Goal: Task Accomplishment & Management: Manage account settings

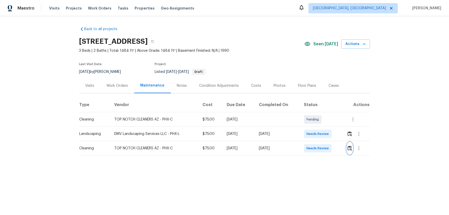
click at [349, 148] on img "button" at bounding box center [349, 148] width 4 height 5
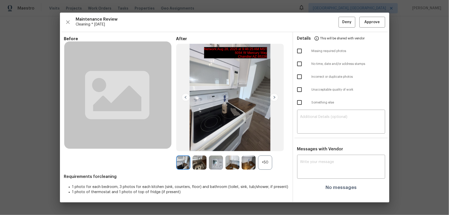
click at [266, 162] on div "+50" at bounding box center [265, 162] width 14 height 14
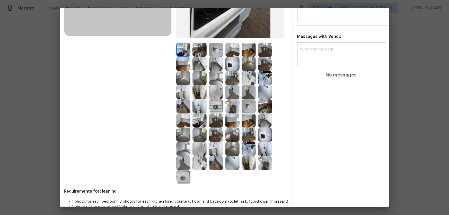
scroll to position [117, 0]
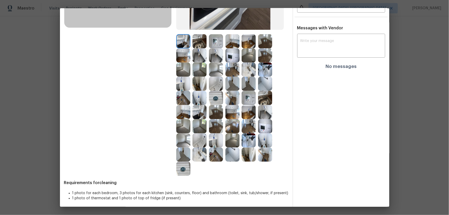
click at [213, 145] on img at bounding box center [216, 140] width 14 height 14
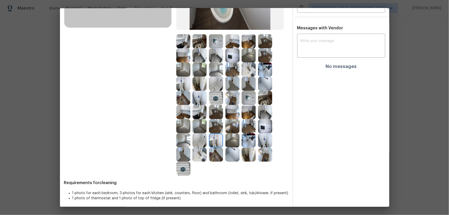
click at [179, 81] on img at bounding box center [183, 84] width 14 height 14
click at [196, 156] on img at bounding box center [199, 154] width 14 height 14
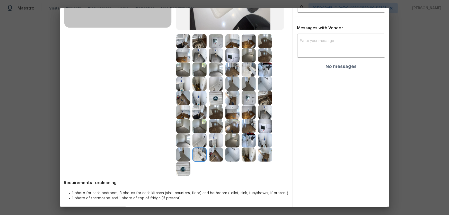
click at [249, 74] on img at bounding box center [248, 69] width 14 height 14
click at [268, 88] on img at bounding box center [265, 84] width 14 height 14
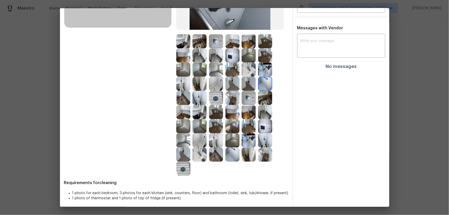
click at [198, 140] on img at bounding box center [199, 140] width 14 height 14
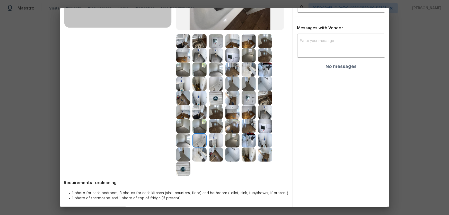
click at [209, 157] on img at bounding box center [216, 154] width 14 height 14
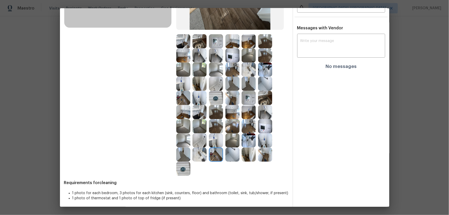
click at [200, 157] on img at bounding box center [199, 154] width 14 height 14
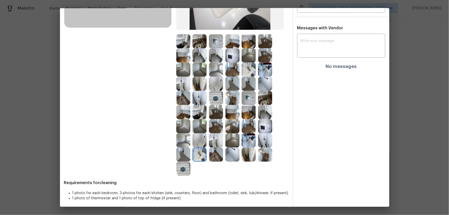
click at [184, 169] on img at bounding box center [183, 168] width 14 height 14
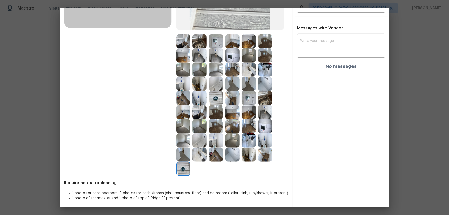
click at [242, 139] on img at bounding box center [248, 140] width 14 height 14
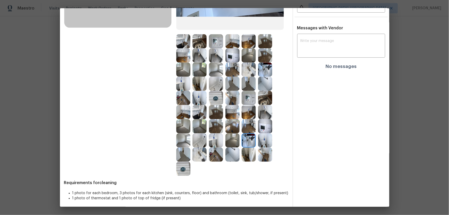
click at [256, 127] on div at bounding box center [249, 126] width 16 height 14
click at [184, 143] on img at bounding box center [183, 140] width 14 height 14
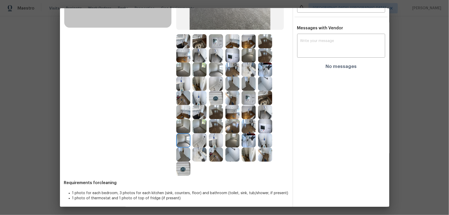
click at [181, 123] on img at bounding box center [183, 126] width 14 height 14
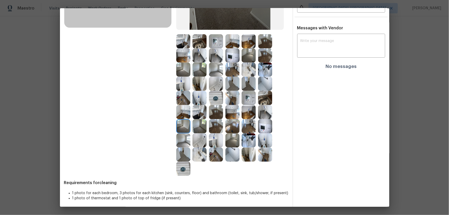
click at [196, 125] on img at bounding box center [199, 126] width 14 height 14
click at [197, 111] on img at bounding box center [199, 112] width 14 height 14
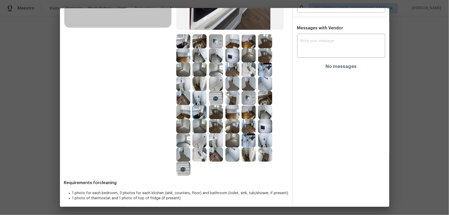
click at [197, 101] on img at bounding box center [199, 98] width 14 height 14
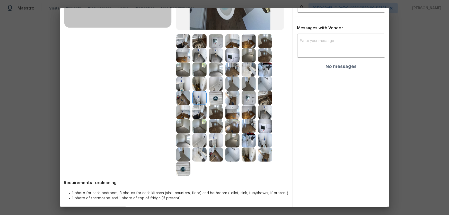
click at [217, 100] on img at bounding box center [216, 98] width 14 height 14
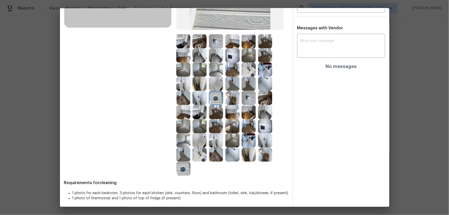
click at [241, 100] on img at bounding box center [248, 98] width 14 height 14
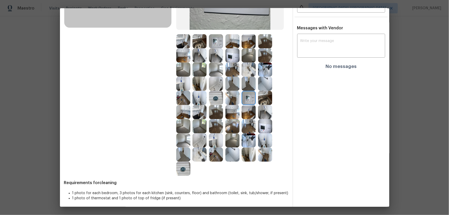
click at [249, 99] on img at bounding box center [248, 98] width 14 height 14
click at [261, 97] on img at bounding box center [265, 98] width 14 height 14
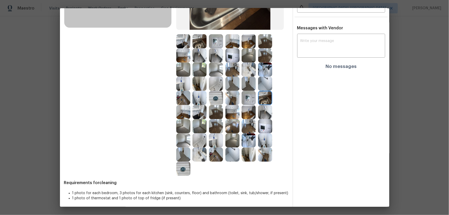
click at [261, 81] on img at bounding box center [265, 84] width 14 height 14
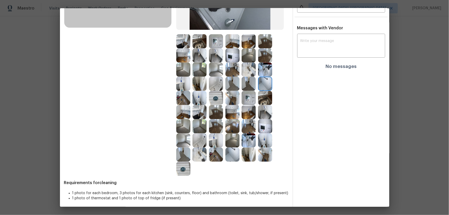
click at [246, 80] on img at bounding box center [248, 84] width 14 height 14
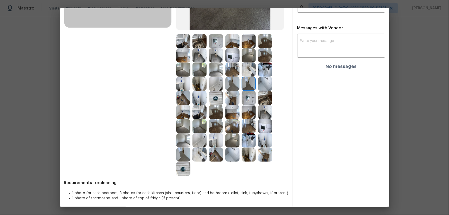
click at [244, 68] on img at bounding box center [248, 69] width 14 height 14
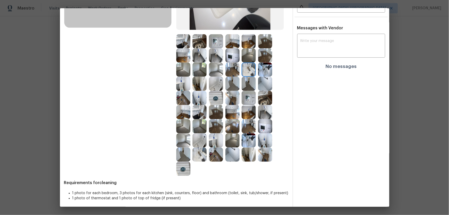
click at [230, 58] on img at bounding box center [232, 55] width 14 height 14
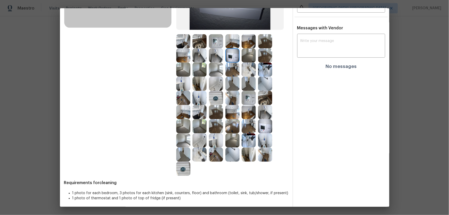
scroll to position [0, 0]
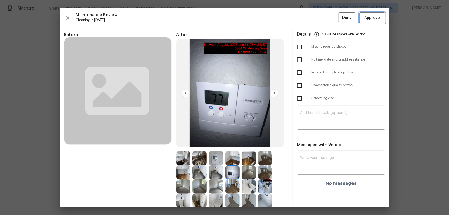
click at [365, 16] on span "Approve" at bounding box center [371, 18] width 15 height 6
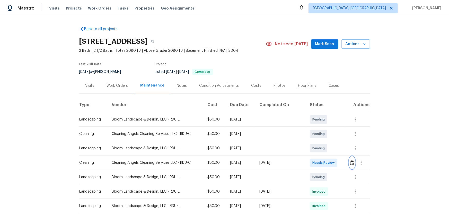
click at [319, 142] on img "button" at bounding box center [352, 162] width 4 height 5
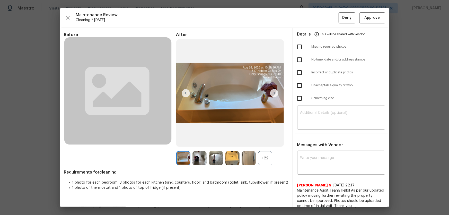
click at [263, 142] on div "+22" at bounding box center [265, 158] width 14 height 14
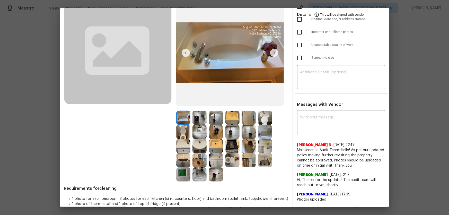
scroll to position [47, 0]
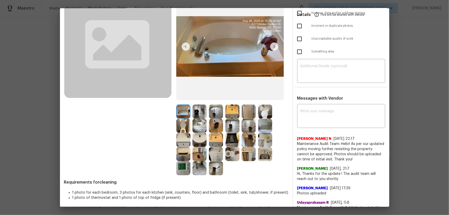
click at [228, 142] on img at bounding box center [232, 154] width 14 height 14
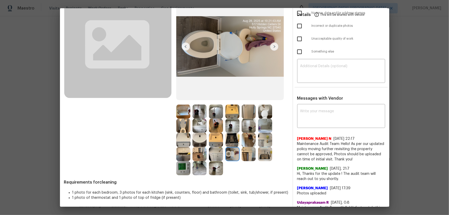
click at [181, 127] on img at bounding box center [183, 126] width 14 height 14
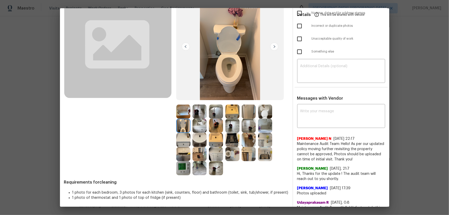
click at [268, 113] on img at bounding box center [265, 111] width 14 height 14
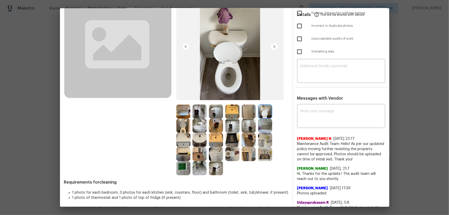
click at [198, 140] on img at bounding box center [199, 140] width 14 height 14
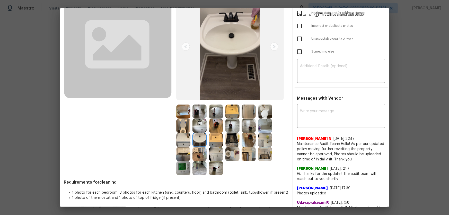
click at [218, 140] on img at bounding box center [216, 140] width 14 height 14
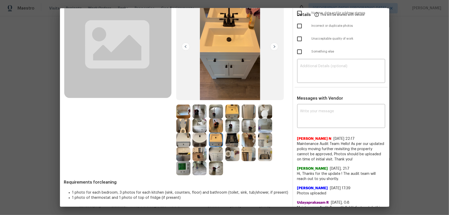
click at [234, 109] on img at bounding box center [232, 111] width 14 height 14
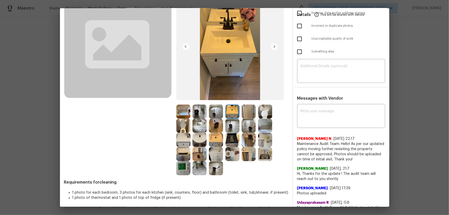
click at [246, 110] on img at bounding box center [248, 111] width 14 height 14
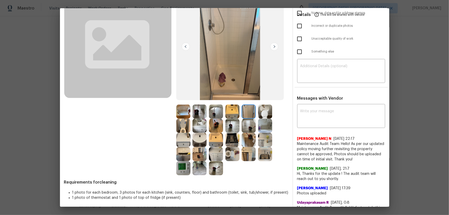
click at [173, 110] on div "Before" at bounding box center [120, 81] width 112 height 190
click at [177, 111] on img at bounding box center [183, 111] width 14 height 14
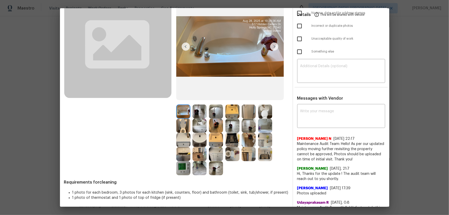
click at [185, 142] on img at bounding box center [183, 168] width 14 height 14
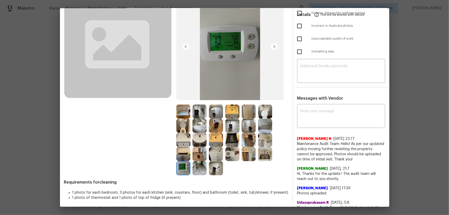
click at [187, 142] on img at bounding box center [183, 154] width 14 height 14
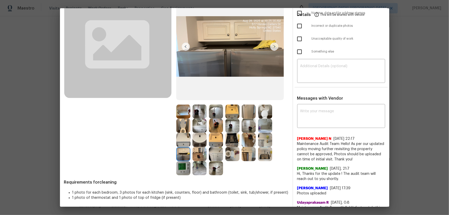
click at [196, 142] on img at bounding box center [199, 154] width 14 height 14
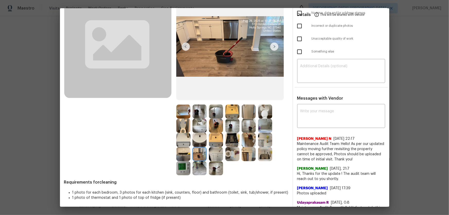
click at [247, 126] on img at bounding box center [248, 126] width 14 height 14
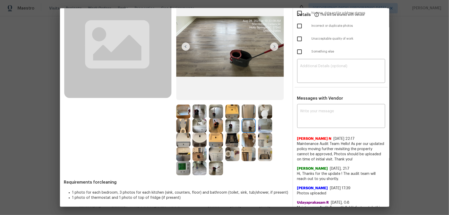
click at [226, 126] on img at bounding box center [232, 126] width 14 height 14
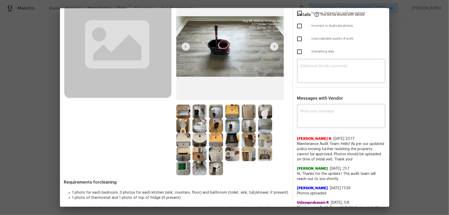
click at [211, 110] on img at bounding box center [216, 111] width 14 height 14
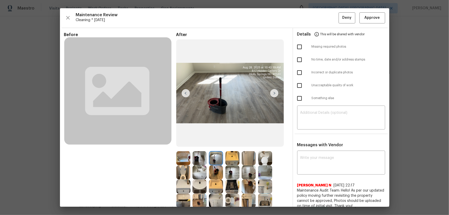
scroll to position [0, 0]
click at [319, 20] on span "Approve" at bounding box center [371, 18] width 15 height 6
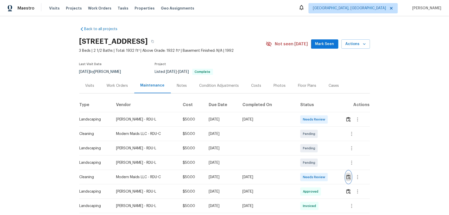
click at [319, 142] on button "button" at bounding box center [348, 177] width 6 height 12
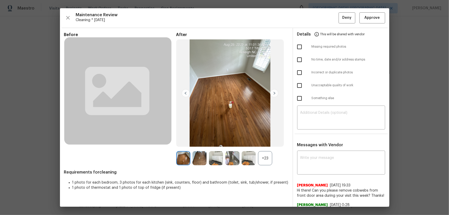
click at [259, 142] on div "+23" at bounding box center [265, 158] width 14 height 14
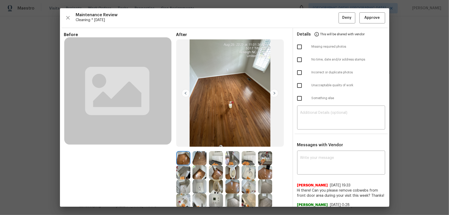
scroll to position [117, 0]
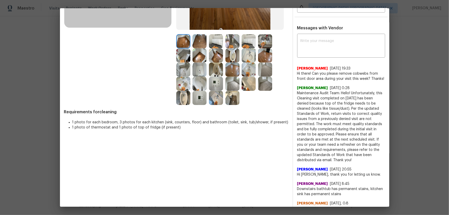
click at [209, 68] on img at bounding box center [216, 69] width 14 height 14
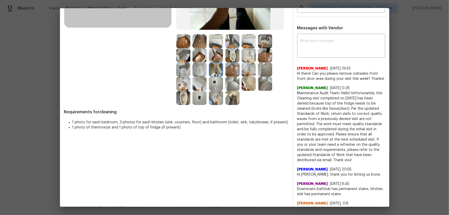
click at [228, 59] on img at bounding box center [232, 55] width 14 height 14
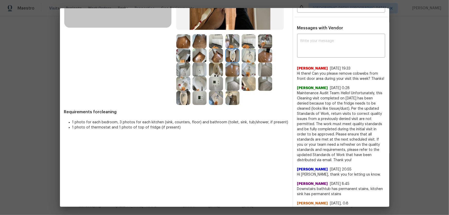
click at [182, 96] on img at bounding box center [183, 98] width 14 height 14
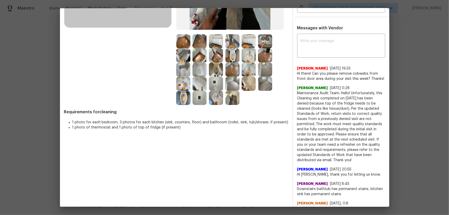
click at [183, 85] on img at bounding box center [183, 84] width 14 height 14
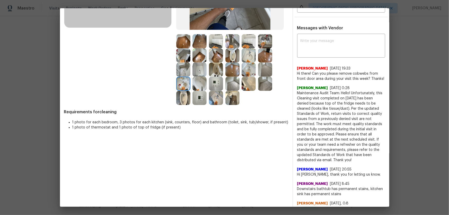
click at [243, 54] on img at bounding box center [248, 55] width 14 height 14
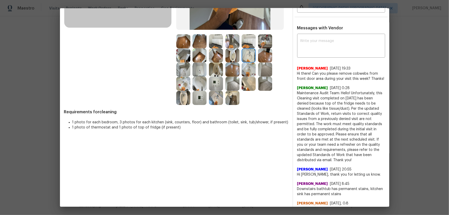
click at [246, 70] on img at bounding box center [248, 69] width 14 height 14
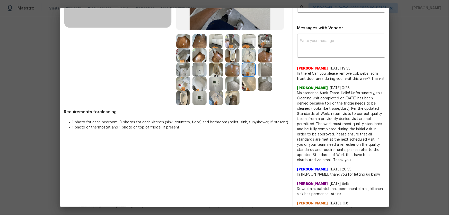
click at [247, 80] on img at bounding box center [248, 84] width 14 height 14
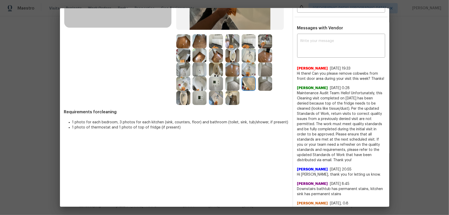
click at [202, 78] on img at bounding box center [199, 84] width 14 height 14
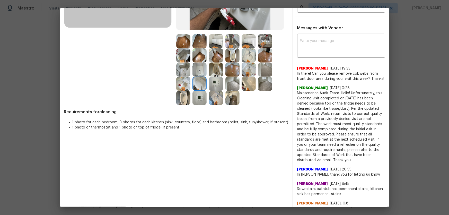
click at [213, 83] on img at bounding box center [216, 84] width 14 height 14
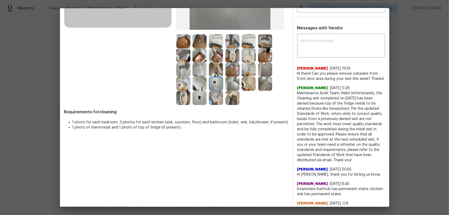
click at [204, 97] on img at bounding box center [199, 98] width 14 height 14
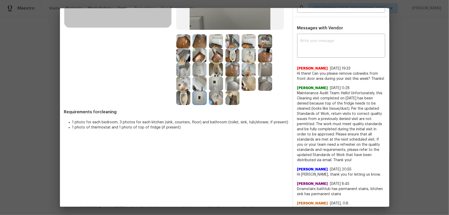
click at [221, 99] on img at bounding box center [216, 98] width 14 height 14
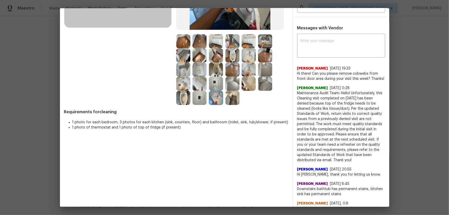
click at [215, 44] on img at bounding box center [216, 41] width 14 height 14
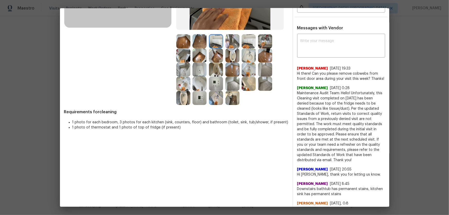
click at [230, 44] on img at bounding box center [232, 41] width 14 height 14
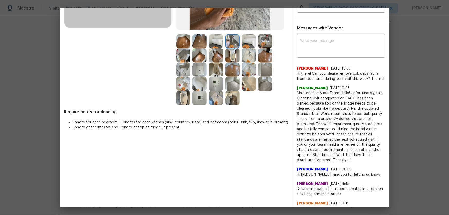
click at [244, 44] on img at bounding box center [248, 41] width 14 height 14
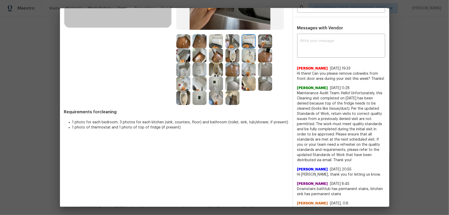
click at [262, 42] on img at bounding box center [265, 41] width 14 height 14
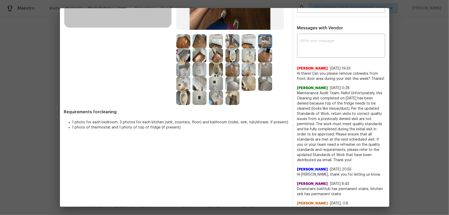
click at [213, 45] on img at bounding box center [216, 41] width 14 height 14
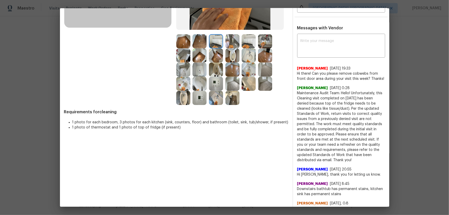
click at [227, 83] on img at bounding box center [232, 84] width 14 height 14
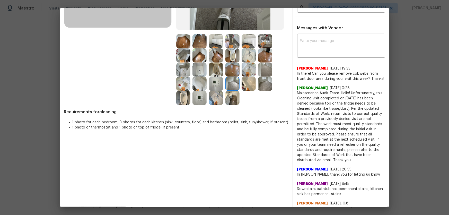
click at [260, 66] on img at bounding box center [265, 69] width 14 height 14
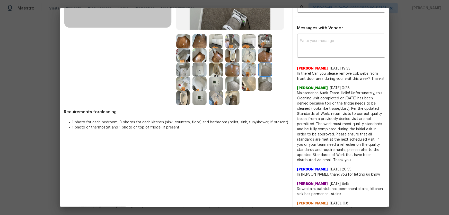
click at [262, 79] on img at bounding box center [265, 84] width 14 height 14
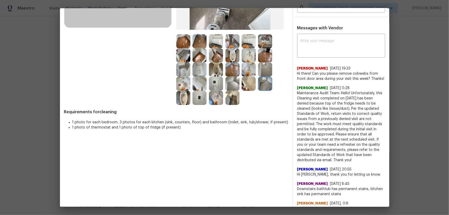
click at [219, 81] on img at bounding box center [216, 84] width 14 height 14
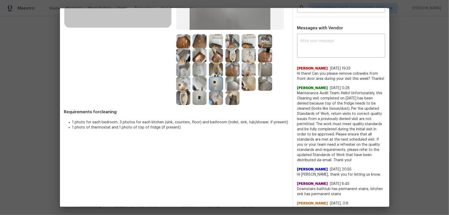
scroll to position [0, 0]
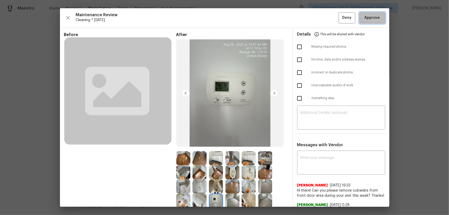
click at [319, 17] on span "Approve" at bounding box center [371, 18] width 15 height 6
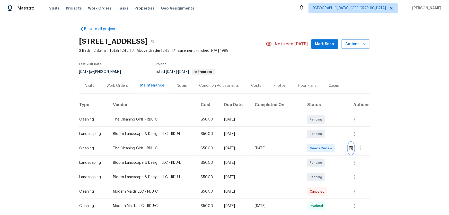
click at [319, 142] on img "button" at bounding box center [351, 148] width 4 height 5
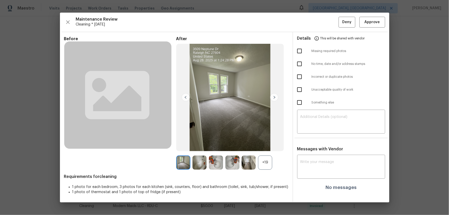
click at [271, 142] on div "+19" at bounding box center [265, 162] width 14 height 14
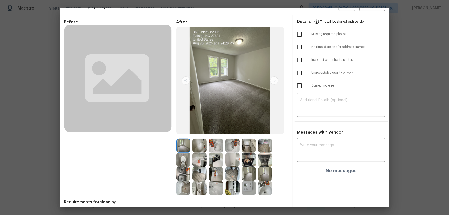
scroll to position [33, 0]
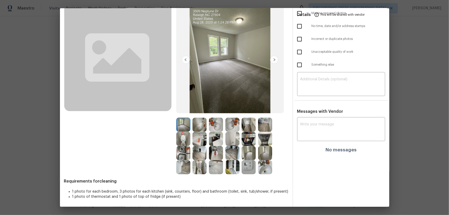
click at [188, 142] on img at bounding box center [183, 139] width 14 height 14
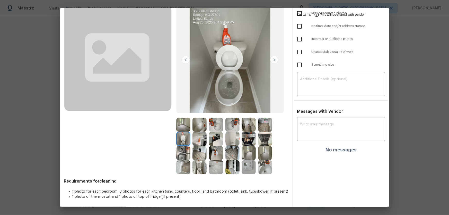
click at [198, 142] on img at bounding box center [199, 167] width 14 height 14
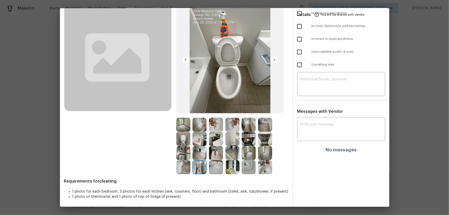
click at [219, 125] on img at bounding box center [216, 124] width 14 height 14
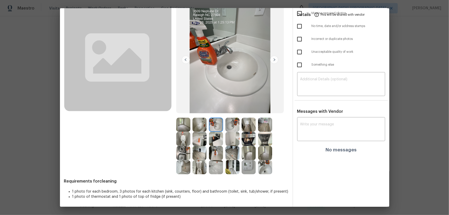
click at [230, 125] on img at bounding box center [232, 124] width 14 height 14
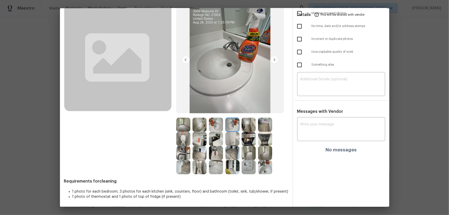
click at [197, 125] on img at bounding box center [199, 124] width 14 height 14
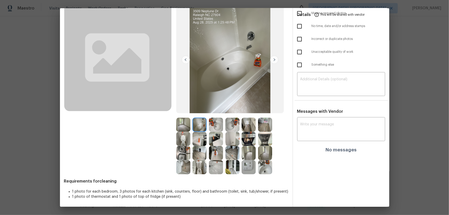
click at [239, 141] on div at bounding box center [233, 139] width 16 height 14
click at [209, 141] on img at bounding box center [216, 139] width 14 height 14
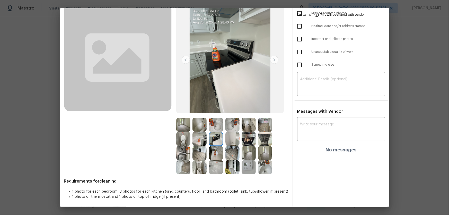
click at [199, 139] on img at bounding box center [199, 139] width 14 height 14
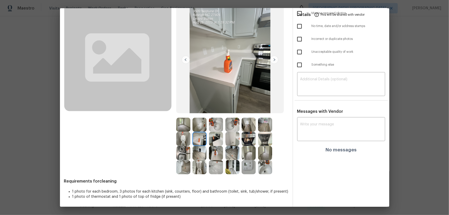
click at [209, 142] on img at bounding box center [216, 153] width 14 height 14
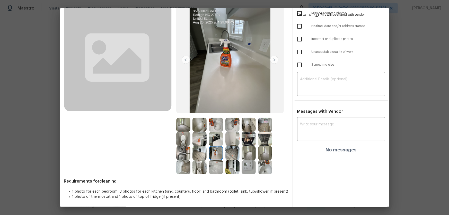
click at [200, 142] on img at bounding box center [199, 153] width 14 height 14
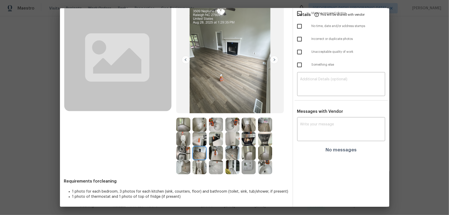
click at [200, 138] on img at bounding box center [199, 139] width 14 height 14
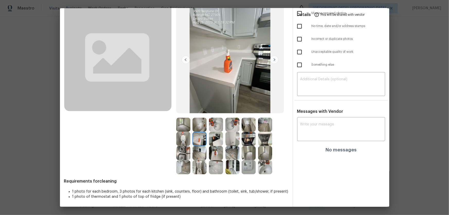
click at [212, 141] on img at bounding box center [216, 139] width 14 height 14
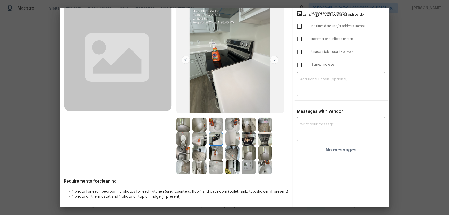
click at [213, 142] on img at bounding box center [216, 153] width 14 height 14
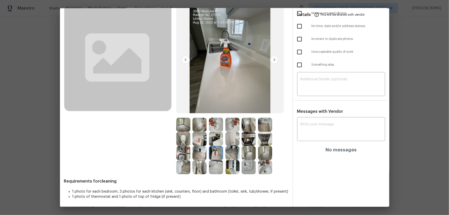
click at [233, 142] on img at bounding box center [232, 153] width 14 height 14
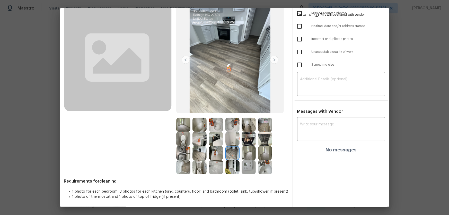
click at [247, 138] on img at bounding box center [248, 139] width 14 height 14
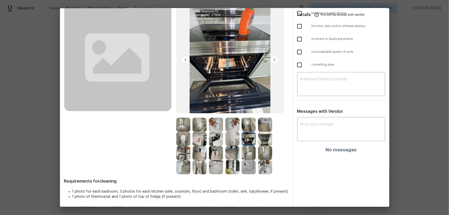
click at [259, 142] on img at bounding box center [265, 139] width 14 height 14
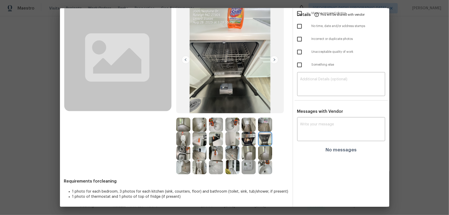
click at [247, 142] on img at bounding box center [248, 167] width 14 height 14
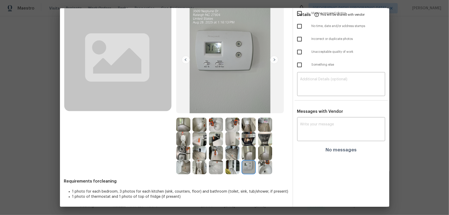
click at [218, 141] on img at bounding box center [216, 139] width 14 height 14
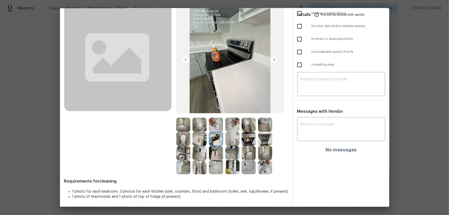
click at [198, 136] on img at bounding box center [199, 139] width 14 height 14
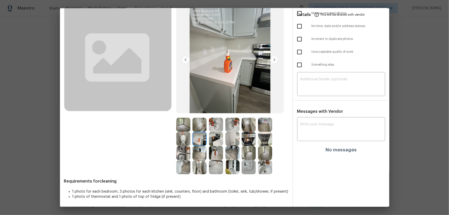
click at [185, 142] on img at bounding box center [183, 153] width 14 height 14
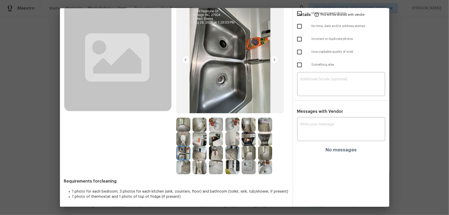
click at [201, 142] on img at bounding box center [199, 153] width 14 height 14
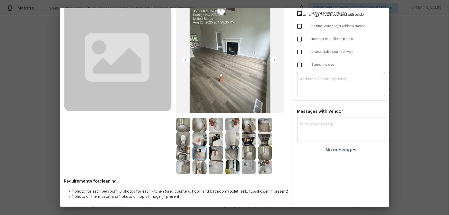
click at [196, 142] on img at bounding box center [199, 167] width 14 height 14
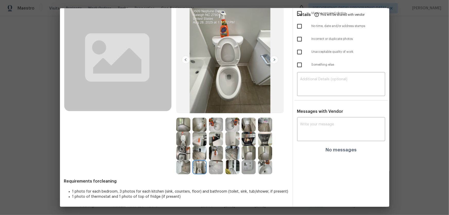
click at [180, 129] on img at bounding box center [183, 124] width 14 height 14
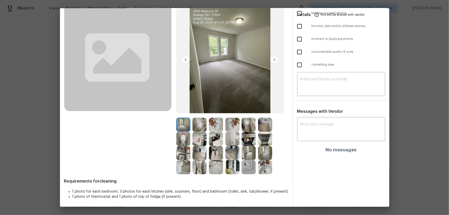
click at [242, 142] on img at bounding box center [248, 153] width 14 height 14
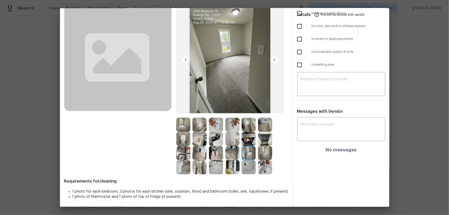
click at [271, 142] on div at bounding box center [266, 153] width 16 height 14
click at [266, 142] on img at bounding box center [265, 167] width 14 height 14
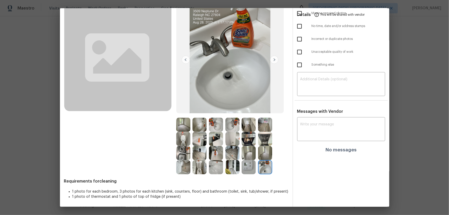
click at [248, 142] on img at bounding box center [248, 167] width 14 height 14
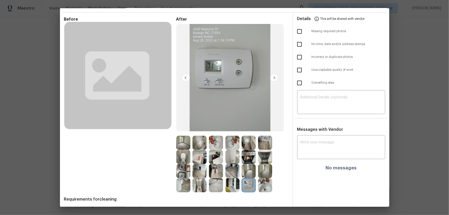
scroll to position [0, 0]
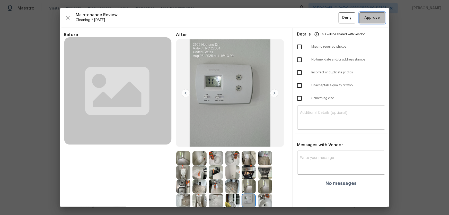
click at [319, 15] on span "Approve" at bounding box center [371, 18] width 15 height 6
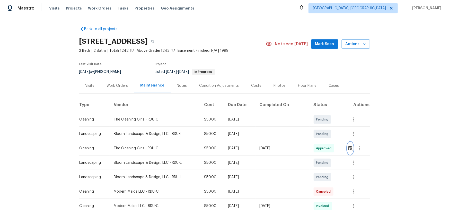
click at [319, 142] on img "button" at bounding box center [350, 148] width 4 height 5
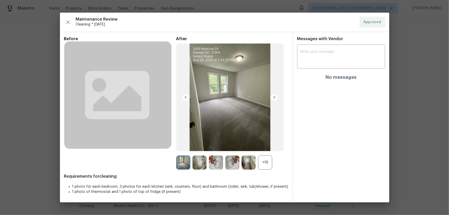
click at [267, 142] on div "+19" at bounding box center [265, 162] width 14 height 14
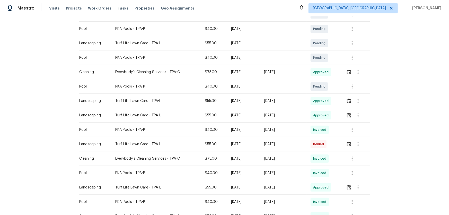
scroll to position [117, 0]
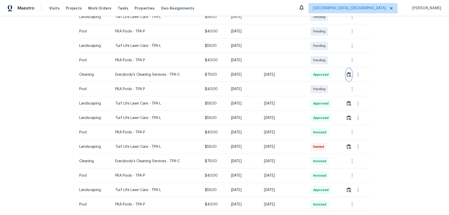
click at [347, 74] on img "button" at bounding box center [349, 74] width 4 height 5
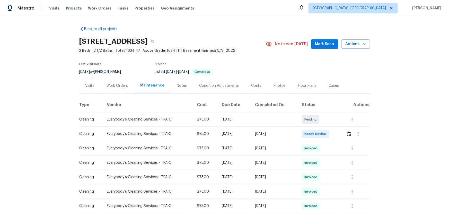
click at [319, 136] on div at bounding box center [358, 134] width 24 height 12
click at [319, 136] on button "button" at bounding box center [349, 134] width 6 height 12
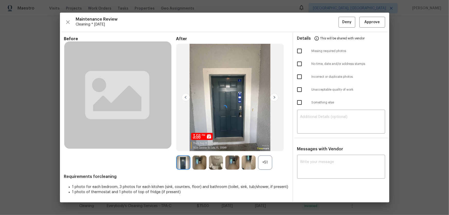
click at [264, 142] on div at bounding box center [224, 107] width 329 height 189
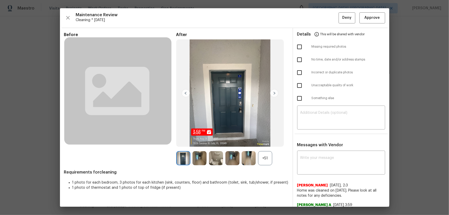
click at [264, 142] on div "+51" at bounding box center [265, 158] width 14 height 14
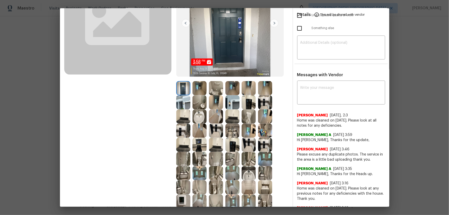
scroll to position [93, 0]
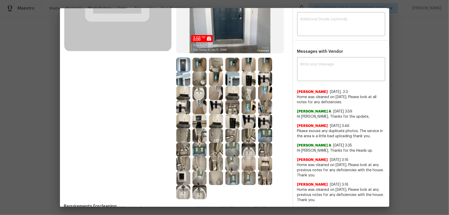
click at [247, 95] on img at bounding box center [248, 93] width 14 height 14
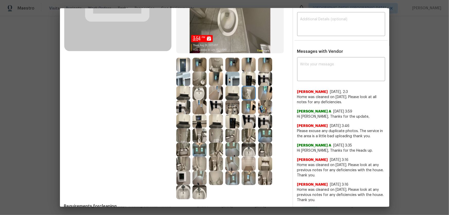
click at [215, 142] on img at bounding box center [216, 164] width 14 height 14
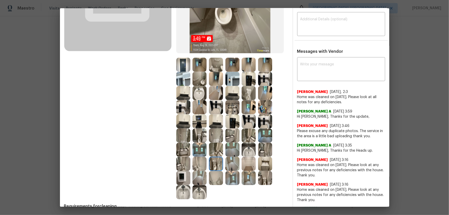
click at [213, 68] on img at bounding box center [216, 65] width 14 height 14
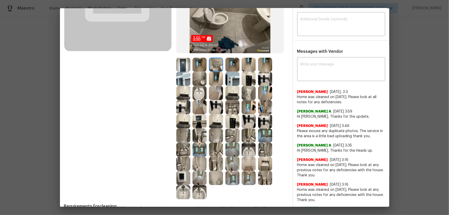
click at [246, 98] on img at bounding box center [248, 93] width 14 height 14
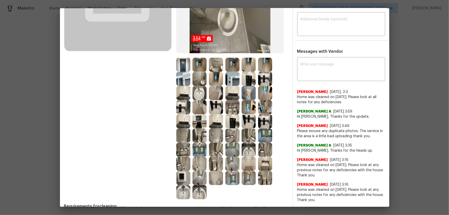
click at [249, 142] on img at bounding box center [248, 149] width 14 height 14
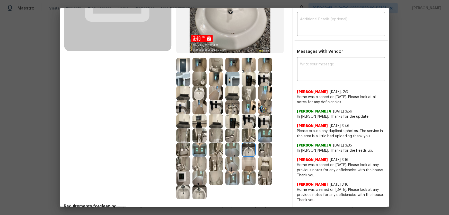
click at [194, 142] on img at bounding box center [199, 192] width 14 height 14
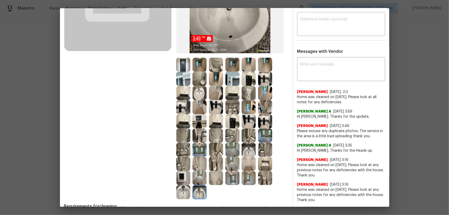
click at [177, 142] on img at bounding box center [183, 192] width 14 height 14
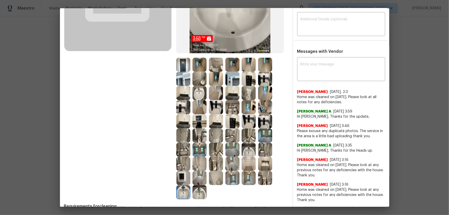
click at [215, 142] on img at bounding box center [216, 178] width 14 height 14
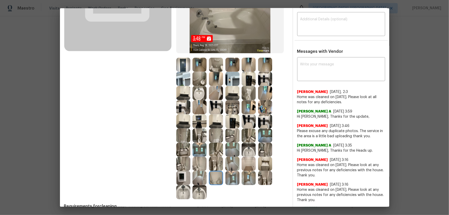
click at [184, 129] on img at bounding box center [183, 135] width 14 height 14
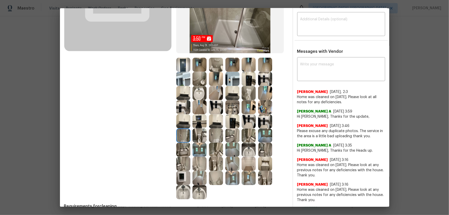
click at [234, 105] on img at bounding box center [232, 107] width 14 height 14
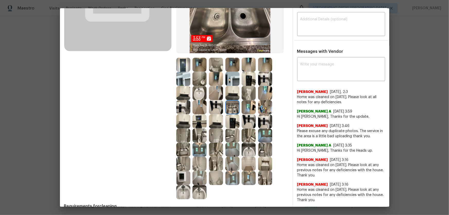
click at [231, 121] on img at bounding box center [232, 121] width 14 height 14
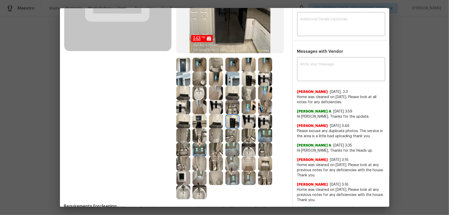
drag, startPoint x: 248, startPoint y: 122, endPoint x: 240, endPoint y: 123, distance: 8.1
click at [248, 122] on img at bounding box center [248, 121] width 14 height 14
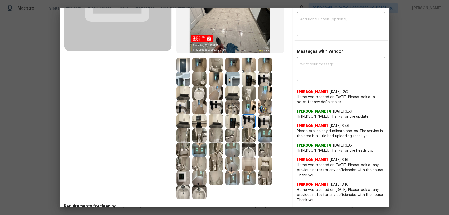
click at [214, 123] on img at bounding box center [216, 121] width 14 height 14
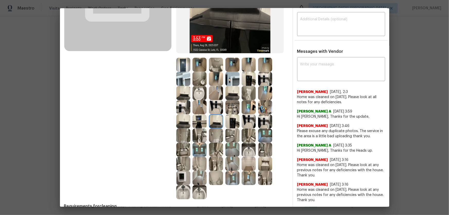
click at [200, 142] on img at bounding box center [199, 178] width 14 height 14
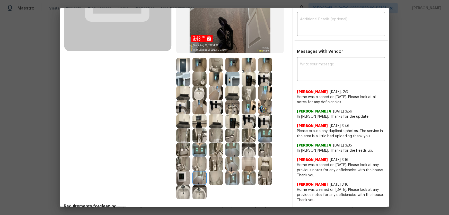
click at [231, 142] on img at bounding box center [232, 164] width 14 height 14
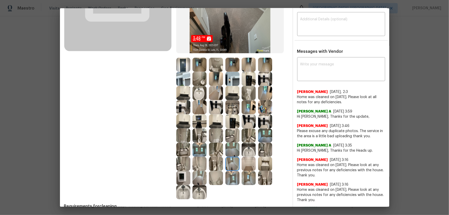
click at [233, 142] on img at bounding box center [232, 178] width 14 height 14
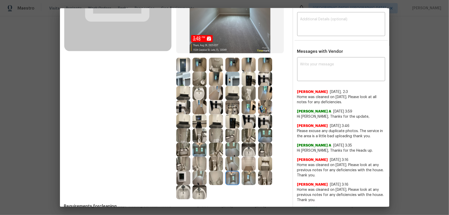
click at [228, 140] on img at bounding box center [232, 135] width 14 height 14
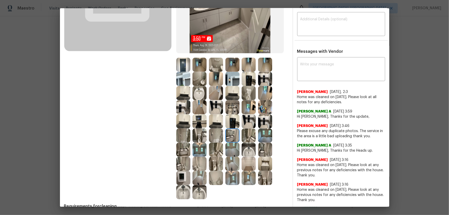
click at [251, 142] on img at bounding box center [248, 149] width 14 height 14
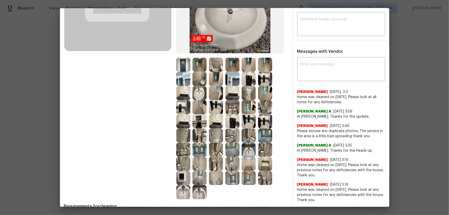
click at [201, 142] on img at bounding box center [199, 149] width 14 height 14
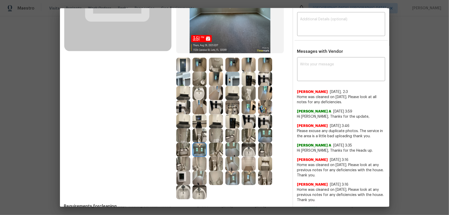
click at [188, 142] on img at bounding box center [183, 149] width 14 height 14
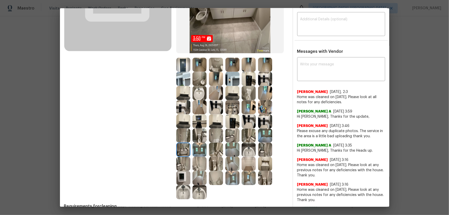
click at [183, 136] on img at bounding box center [183, 135] width 14 height 14
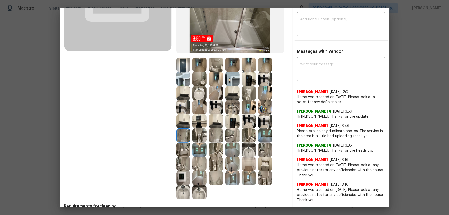
click at [183, 126] on img at bounding box center [183, 121] width 14 height 14
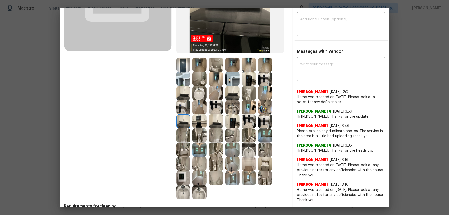
click at [193, 121] on img at bounding box center [199, 121] width 14 height 14
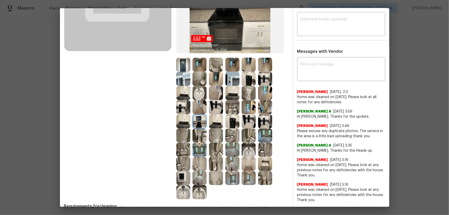
click at [193, 98] on img at bounding box center [199, 93] width 14 height 14
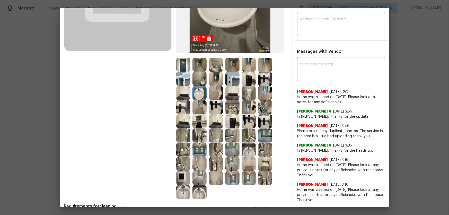
click at [195, 86] on img at bounding box center [199, 93] width 14 height 14
click at [198, 80] on img at bounding box center [199, 79] width 14 height 14
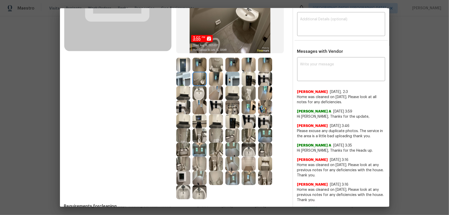
click at [199, 70] on img at bounding box center [199, 65] width 14 height 14
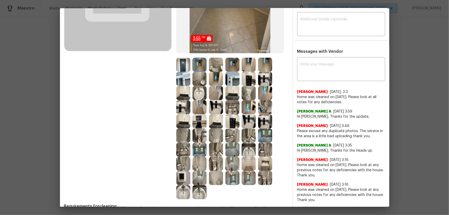
click at [187, 64] on img at bounding box center [183, 65] width 14 height 14
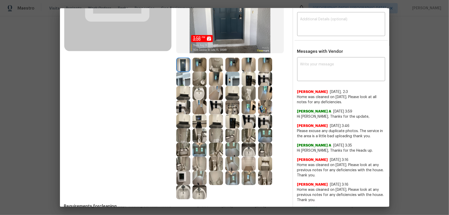
click at [232, 105] on img at bounding box center [232, 107] width 14 height 14
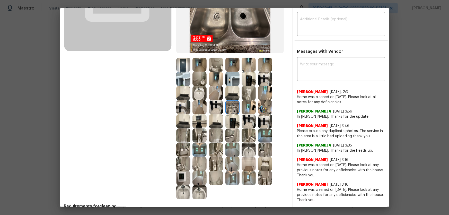
click at [233, 117] on img at bounding box center [232, 121] width 14 height 14
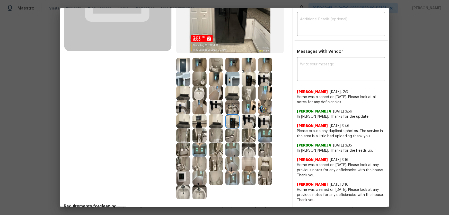
click at [185, 142] on img at bounding box center [183, 178] width 14 height 14
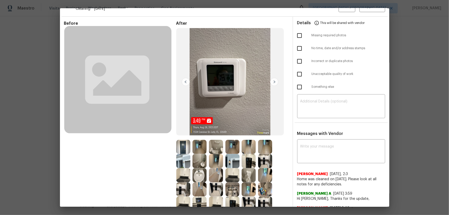
scroll to position [0, 0]
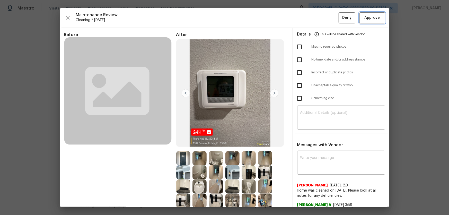
click at [319, 19] on span "Approve" at bounding box center [371, 18] width 15 height 6
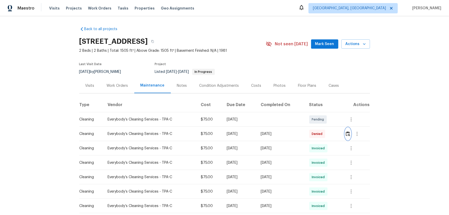
click at [319, 131] on img "button" at bounding box center [348, 133] width 4 height 5
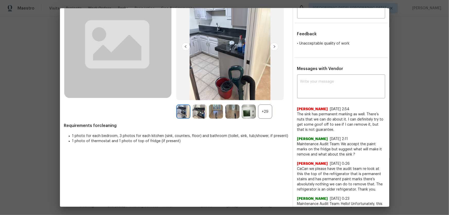
scroll to position [93, 0]
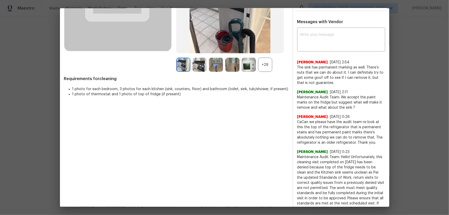
click at [260, 68] on div "+29" at bounding box center [265, 65] width 14 height 14
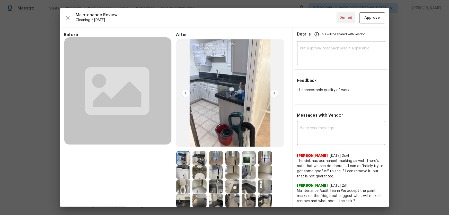
scroll to position [117, 0]
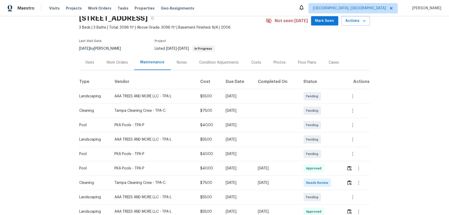
scroll to position [47, 0]
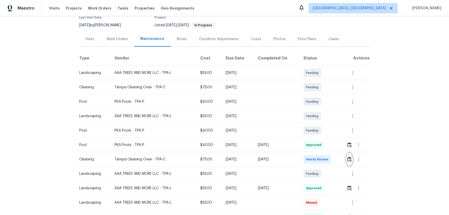
click at [319, 142] on img "button" at bounding box center [349, 159] width 4 height 5
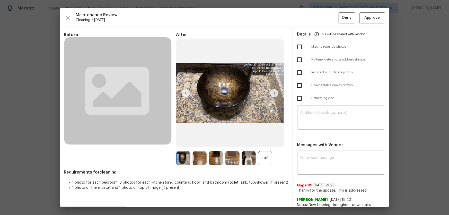
click at [268, 142] on div "+46" at bounding box center [265, 158] width 14 height 14
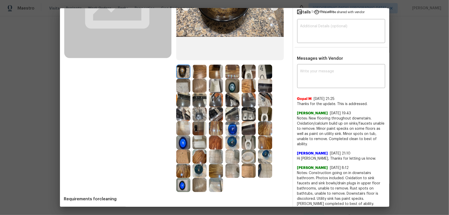
scroll to position [93, 0]
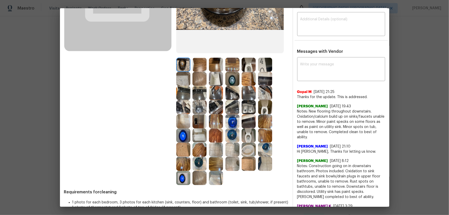
drag, startPoint x: 248, startPoint y: 131, endPoint x: 249, endPoint y: 123, distance: 7.3
click at [248, 131] on img at bounding box center [248, 135] width 14 height 14
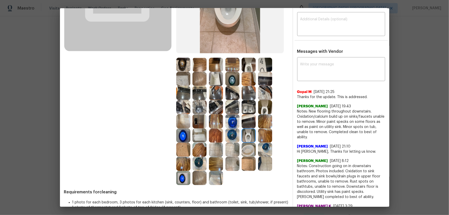
click at [262, 110] on img at bounding box center [265, 107] width 14 height 14
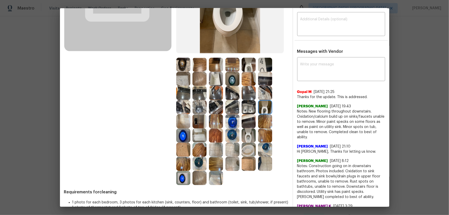
click at [244, 70] on img at bounding box center [248, 65] width 14 height 14
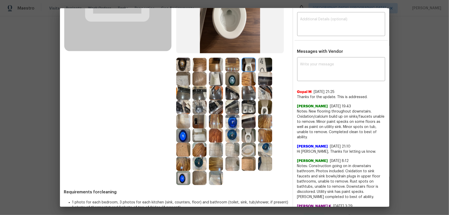
click at [231, 133] on img at bounding box center [232, 135] width 14 height 14
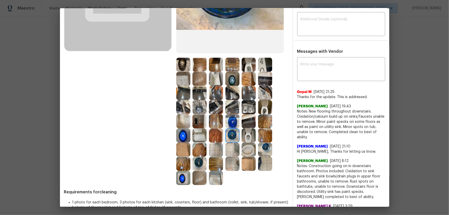
click at [230, 120] on img at bounding box center [232, 121] width 14 height 14
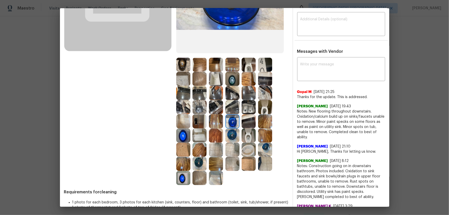
click at [199, 142] on img at bounding box center [199, 164] width 14 height 14
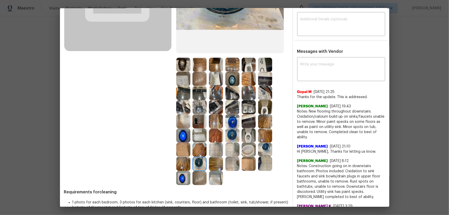
click at [180, 142] on img at bounding box center [183, 149] width 14 height 14
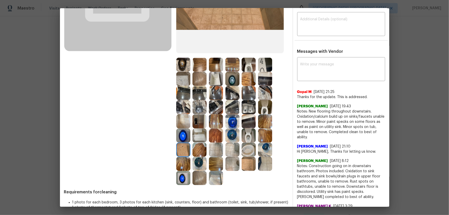
click at [197, 134] on img at bounding box center [199, 135] width 14 height 14
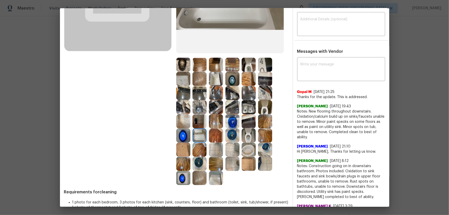
click at [242, 142] on img at bounding box center [248, 149] width 14 height 14
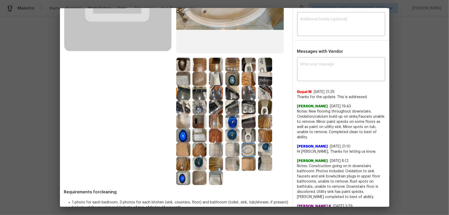
click at [217, 80] on img at bounding box center [216, 79] width 14 height 14
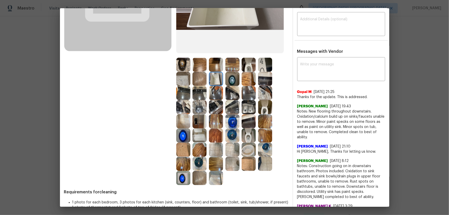
click at [183, 76] on img at bounding box center [183, 79] width 14 height 14
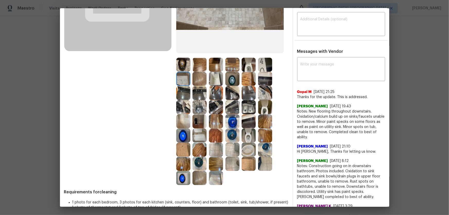
click at [184, 61] on img at bounding box center [183, 65] width 14 height 14
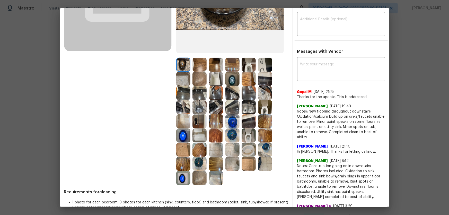
click at [194, 63] on img at bounding box center [199, 65] width 14 height 14
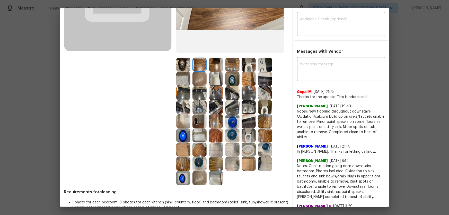
click at [218, 65] on img at bounding box center [216, 65] width 14 height 14
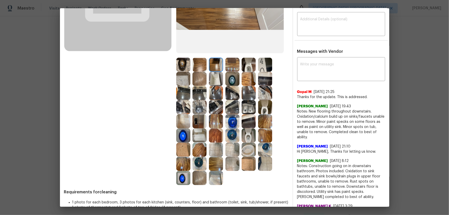
click at [244, 65] on img at bounding box center [248, 65] width 14 height 14
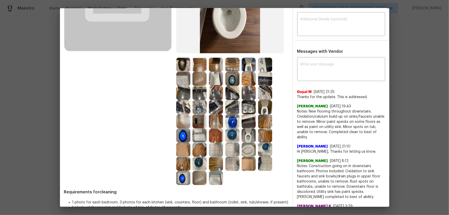
click at [259, 65] on img at bounding box center [265, 65] width 14 height 14
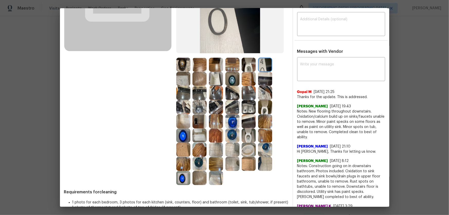
click at [259, 79] on img at bounding box center [265, 79] width 14 height 14
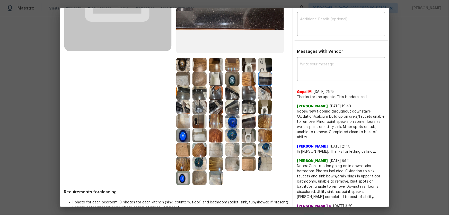
click at [244, 110] on img at bounding box center [248, 107] width 14 height 14
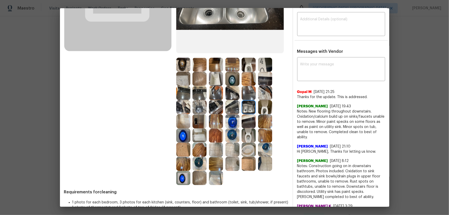
click at [234, 110] on img at bounding box center [232, 107] width 14 height 14
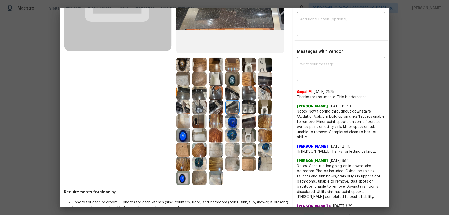
click at [249, 125] on img at bounding box center [248, 121] width 14 height 14
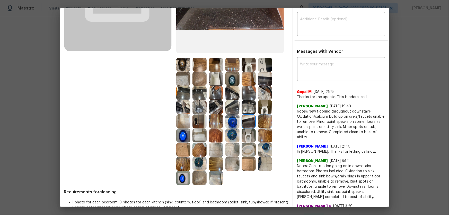
click at [220, 111] on img at bounding box center [216, 107] width 14 height 14
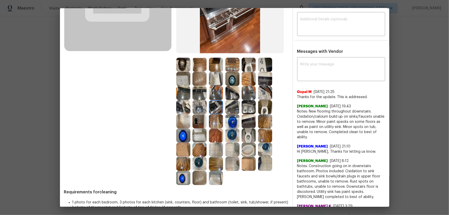
click at [201, 109] on img at bounding box center [199, 107] width 14 height 14
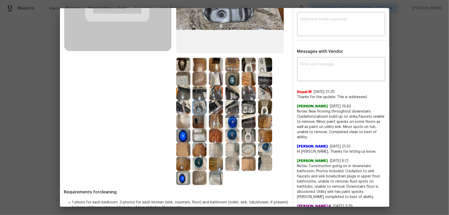
click at [202, 120] on img at bounding box center [199, 121] width 14 height 14
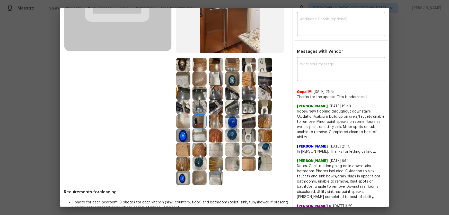
click at [200, 132] on img at bounding box center [199, 135] width 14 height 14
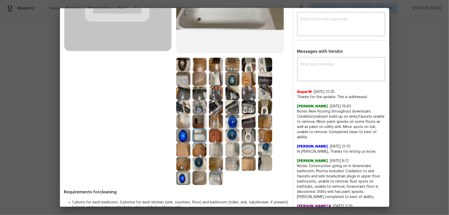
click at [197, 142] on img at bounding box center [199, 164] width 14 height 14
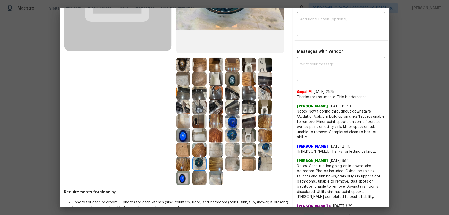
click at [200, 79] on img at bounding box center [199, 79] width 14 height 14
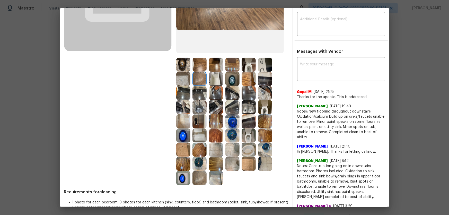
click at [198, 62] on img at bounding box center [199, 65] width 14 height 14
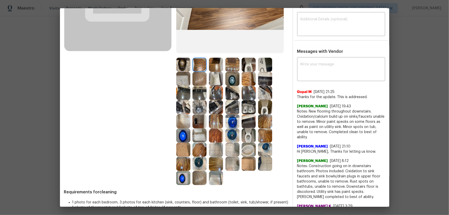
click at [213, 142] on img at bounding box center [216, 164] width 14 height 14
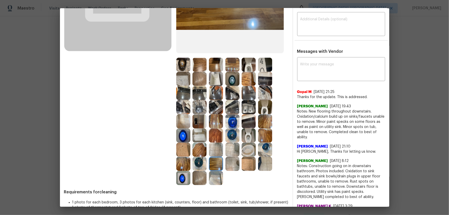
click at [209, 142] on img at bounding box center [216, 149] width 14 height 14
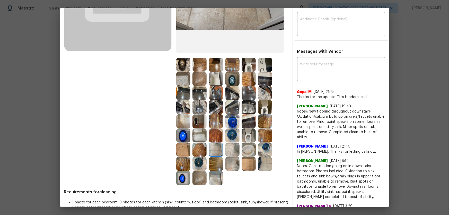
click at [203, 137] on img at bounding box center [199, 135] width 14 height 14
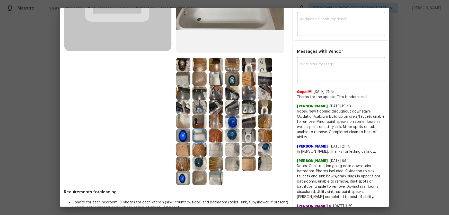
click at [199, 117] on img at bounding box center [199, 121] width 14 height 14
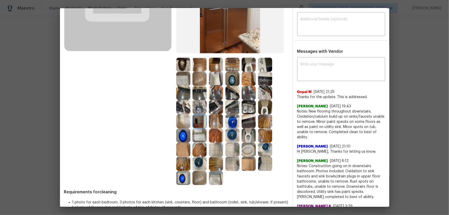
click at [179, 118] on img at bounding box center [183, 121] width 14 height 14
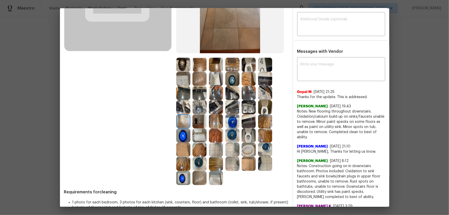
click at [179, 104] on img at bounding box center [183, 107] width 14 height 14
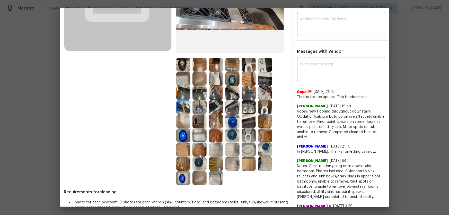
click at [202, 106] on img at bounding box center [199, 107] width 14 height 14
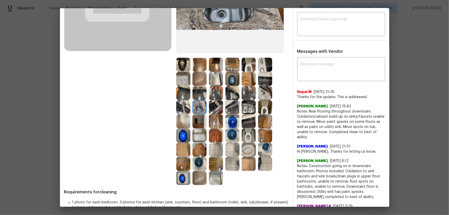
click at [216, 106] on img at bounding box center [216, 107] width 14 height 14
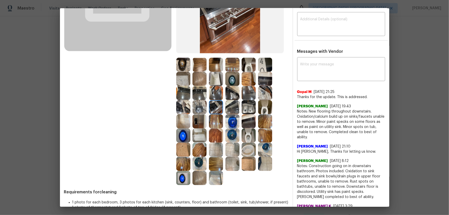
click at [249, 108] on img at bounding box center [248, 107] width 14 height 14
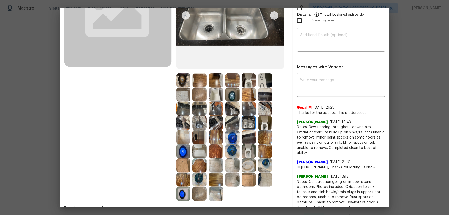
scroll to position [0, 0]
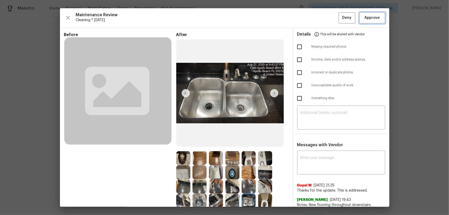
click at [319, 13] on button "Approve" at bounding box center [372, 17] width 26 height 11
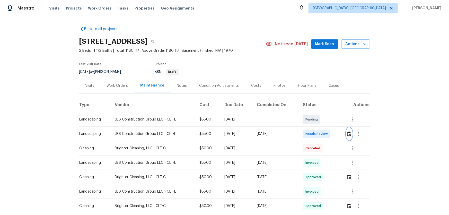
click at [319, 134] on img "button" at bounding box center [349, 133] width 4 height 5
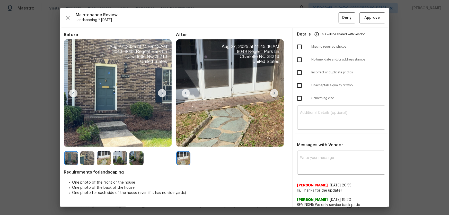
click at [87, 142] on img at bounding box center [87, 158] width 14 height 14
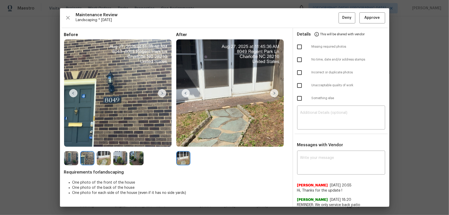
click at [106, 142] on img at bounding box center [104, 158] width 14 height 14
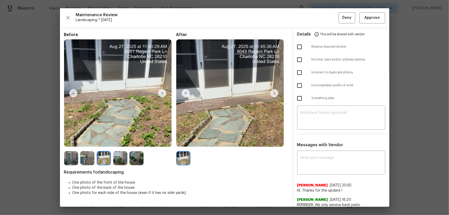
click at [121, 142] on img at bounding box center [120, 158] width 14 height 14
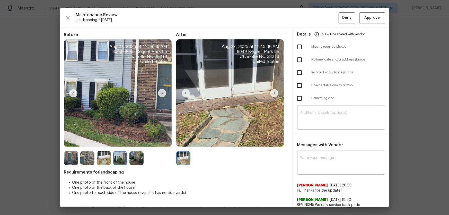
click at [123, 142] on img at bounding box center [120, 158] width 14 height 14
click at [134, 142] on img at bounding box center [136, 158] width 14 height 14
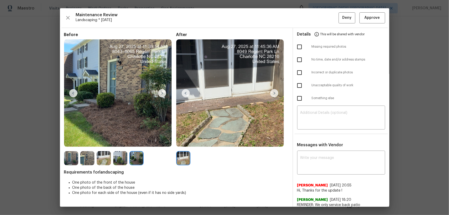
click at [134, 142] on img at bounding box center [136, 158] width 14 height 14
click at [75, 142] on img at bounding box center [71, 158] width 14 height 14
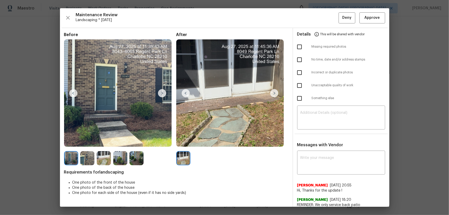
click at [89, 142] on img at bounding box center [87, 158] width 14 height 14
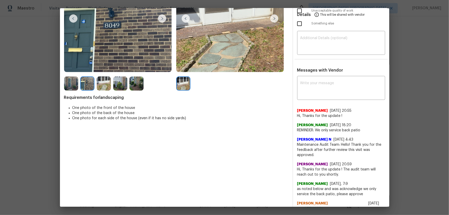
scroll to position [93, 0]
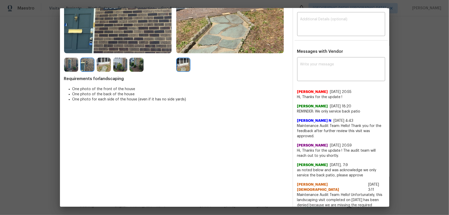
click at [319, 110] on span "REMINDER: We only service back patio" at bounding box center [341, 111] width 88 height 5
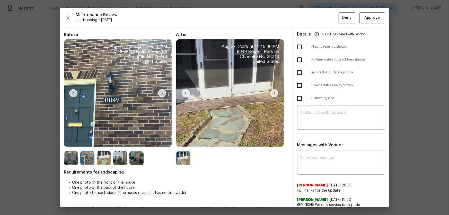
scroll to position [23, 0]
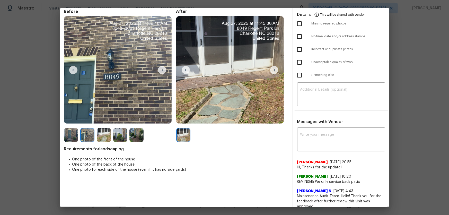
click at [121, 130] on img at bounding box center [120, 135] width 14 height 14
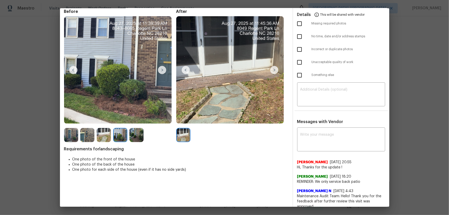
click at [141, 137] on img at bounding box center [136, 135] width 14 height 14
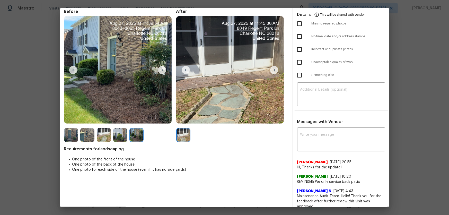
click at [105, 140] on img at bounding box center [104, 135] width 14 height 14
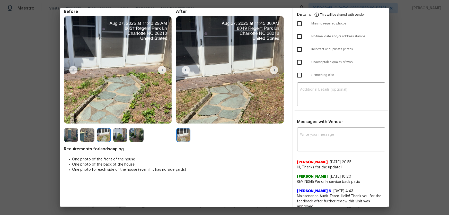
click at [87, 140] on img at bounding box center [87, 135] width 14 height 14
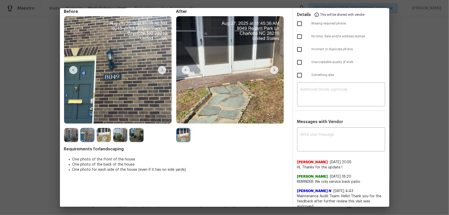
click at [72, 138] on img at bounding box center [71, 135] width 14 height 14
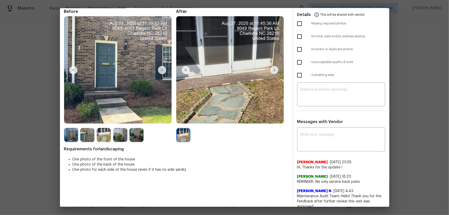
click at [81, 137] on img at bounding box center [87, 135] width 14 height 14
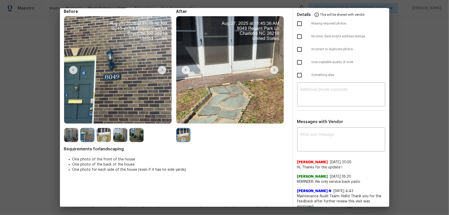
click at [118, 138] on img at bounding box center [120, 135] width 14 height 14
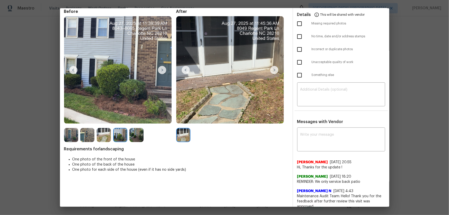
click at [139, 136] on img at bounding box center [136, 135] width 14 height 14
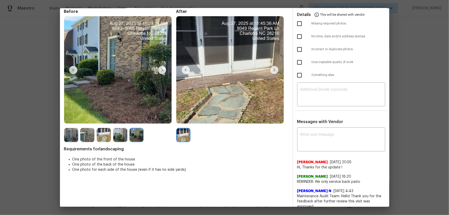
click at [108, 139] on img at bounding box center [104, 135] width 14 height 14
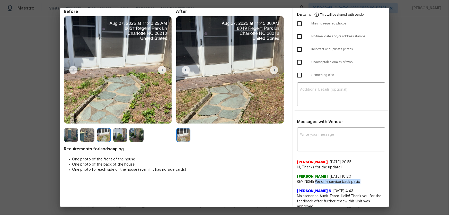
drag, startPoint x: 314, startPoint y: 181, endPoint x: 364, endPoint y: 183, distance: 49.9
click at [319, 142] on span "REMINDER: We only service back patio" at bounding box center [341, 181] width 88 height 5
copy span "We only service back patio"
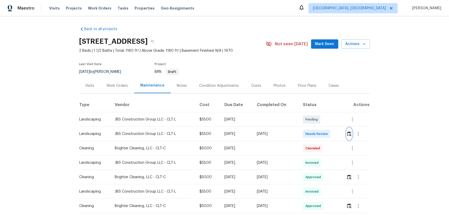
click at [349, 133] on img "button" at bounding box center [349, 133] width 4 height 5
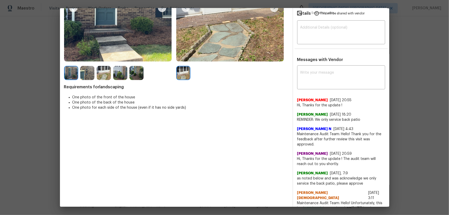
scroll to position [93, 0]
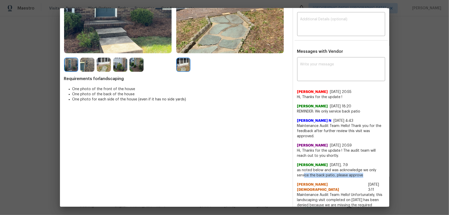
drag, startPoint x: 301, startPoint y: 175, endPoint x: 364, endPoint y: 176, distance: 62.8
click at [363, 176] on span "as noted below and was acknowledge we only service the back patio, please appro…" at bounding box center [341, 172] width 88 height 10
click at [367, 182] on div "[PERSON_NAME][DEMOGRAPHIC_DATA] [DATE] 3:11" at bounding box center [341, 187] width 88 height 10
drag, startPoint x: 314, startPoint y: 111, endPoint x: 360, endPoint y: 108, distance: 46.2
click at [360, 107] on div "[PERSON_NAME] [DATE] 18:20 REMINDER: We only service back patio" at bounding box center [341, 109] width 88 height 10
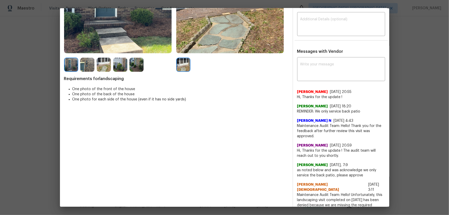
click at [360, 112] on span "REMINDER: We only service back patio" at bounding box center [341, 111] width 88 height 5
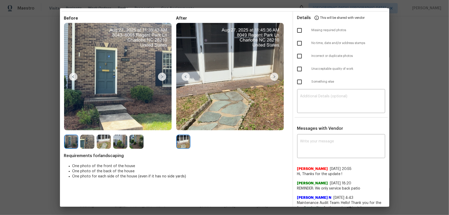
scroll to position [0, 0]
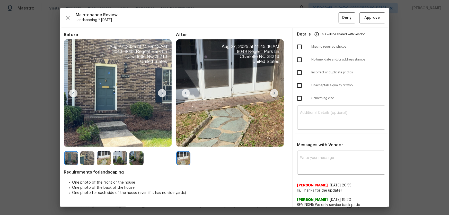
click at [272, 93] on img at bounding box center [274, 93] width 8 height 8
click at [161, 94] on img at bounding box center [162, 93] width 8 height 8
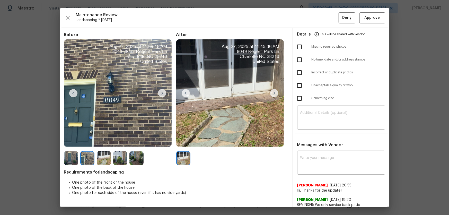
click at [161, 94] on img at bounding box center [162, 93] width 8 height 8
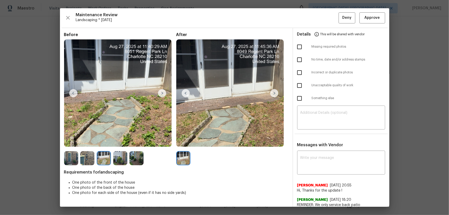
click at [161, 94] on img at bounding box center [162, 93] width 8 height 8
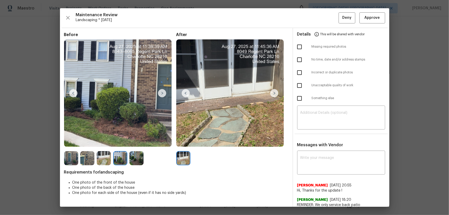
click at [161, 94] on img at bounding box center [162, 93] width 8 height 8
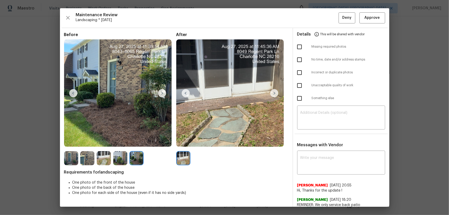
click at [161, 94] on img at bounding box center [162, 93] width 8 height 8
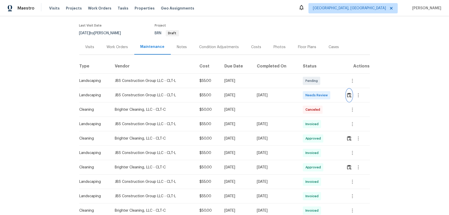
scroll to position [47, 0]
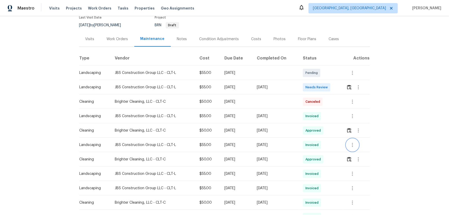
click at [353, 144] on icon "button" at bounding box center [352, 145] width 6 height 6
click at [357, 150] on li "View details" at bounding box center [364, 153] width 36 height 8
click at [347, 86] on div at bounding box center [224, 107] width 449 height 215
click at [347, 87] on img "button" at bounding box center [349, 87] width 4 height 5
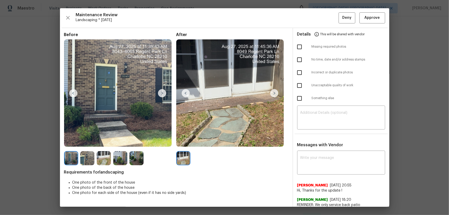
click at [162, 90] on img at bounding box center [162, 93] width 8 height 8
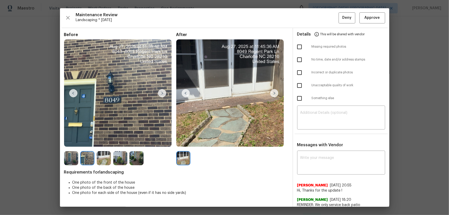
click at [162, 90] on img at bounding box center [162, 93] width 8 height 8
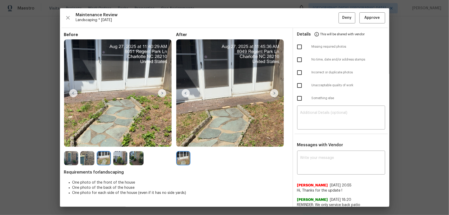
click at [162, 90] on img at bounding box center [162, 93] width 8 height 8
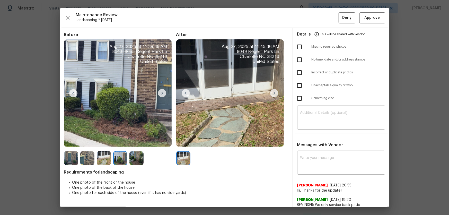
click at [162, 90] on img at bounding box center [162, 93] width 8 height 8
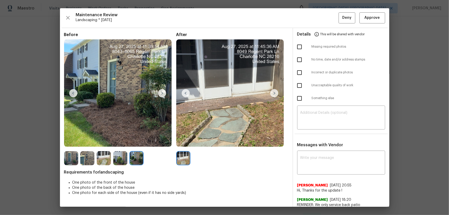
click at [162, 90] on img at bounding box center [162, 93] width 8 height 8
click at [159, 94] on img at bounding box center [162, 93] width 8 height 8
click at [70, 95] on img at bounding box center [73, 93] width 8 height 8
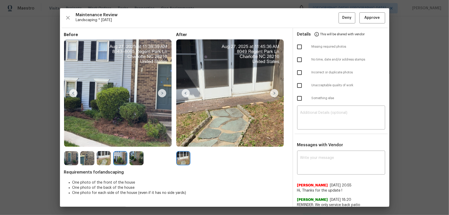
click at [71, 93] on img at bounding box center [73, 93] width 8 height 8
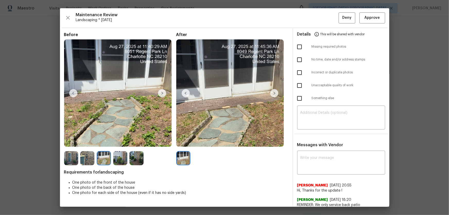
click at [71, 93] on img at bounding box center [73, 93] width 8 height 8
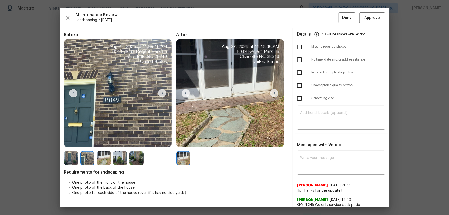
click at [71, 93] on img at bounding box center [73, 93] width 8 height 8
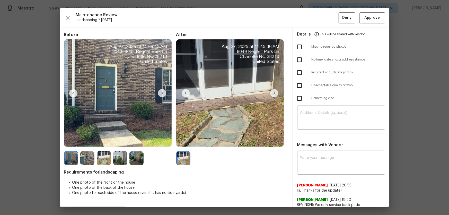
click at [71, 93] on img at bounding box center [73, 93] width 8 height 8
click at [164, 90] on img at bounding box center [162, 93] width 8 height 8
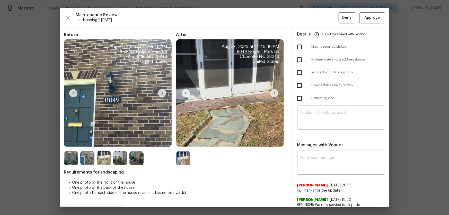
click at [164, 90] on img at bounding box center [162, 93] width 8 height 8
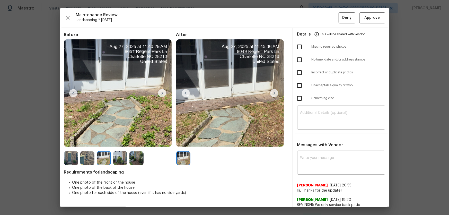
click at [164, 90] on img at bounding box center [162, 93] width 8 height 8
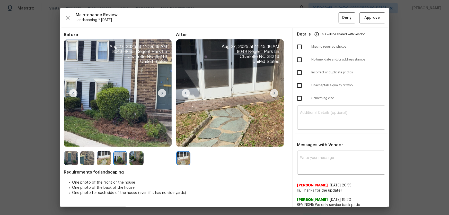
click at [164, 90] on img at bounding box center [162, 93] width 8 height 8
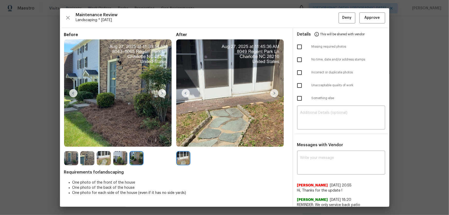
click at [164, 90] on img at bounding box center [162, 93] width 8 height 8
